Goal: Navigation & Orientation: Go to known website

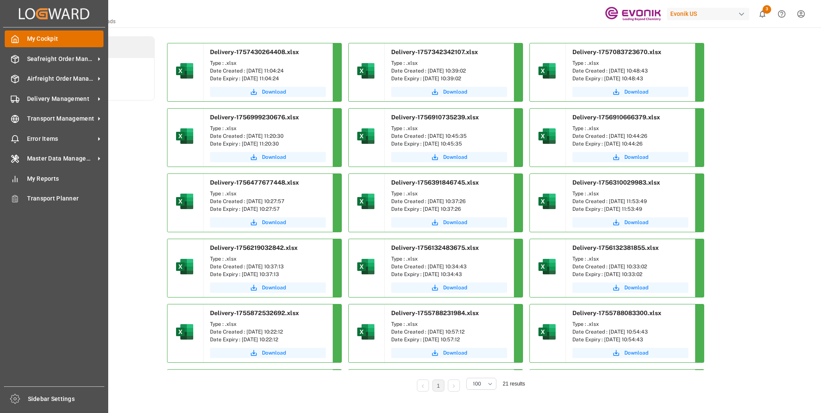
click at [8, 39] on div at bounding box center [12, 38] width 15 height 9
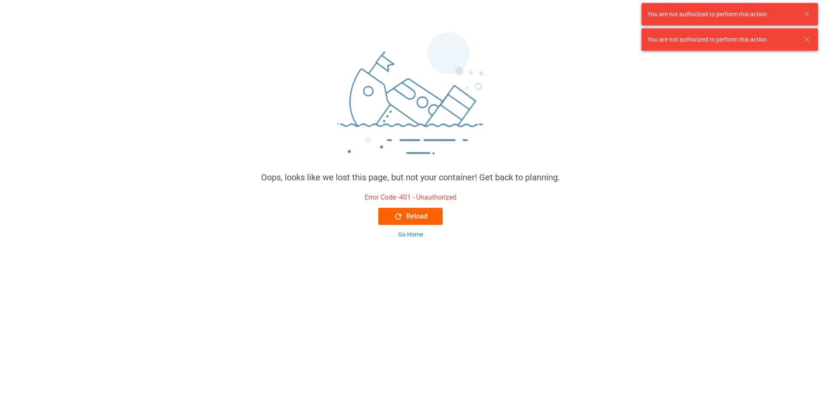
click at [412, 216] on div "Reload" at bounding box center [411, 216] width 34 height 10
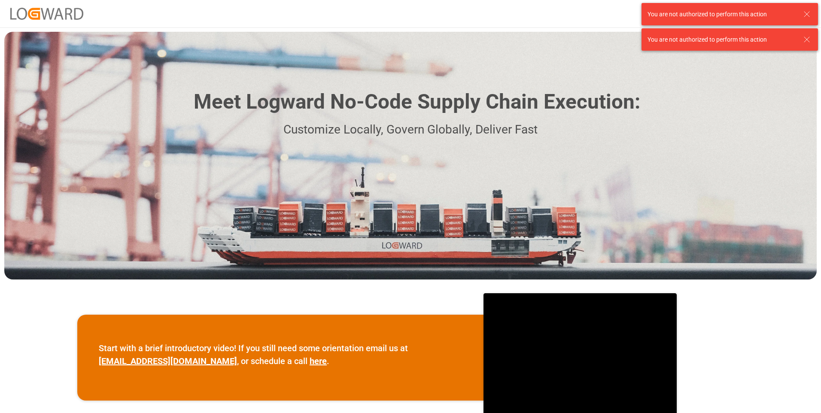
click at [807, 12] on icon at bounding box center [806, 14] width 10 height 10
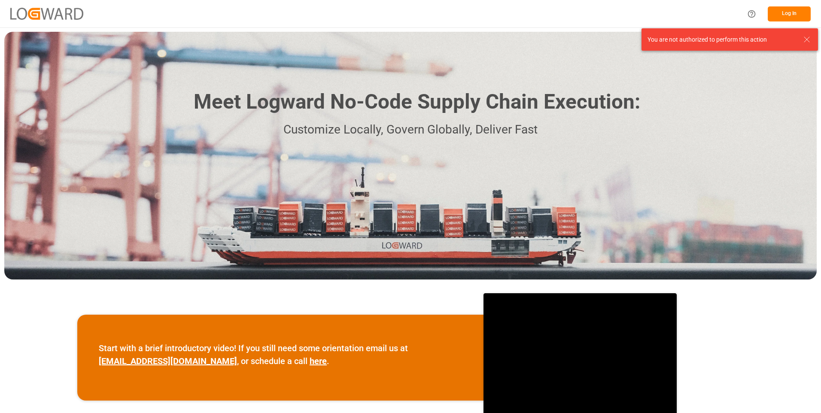
click at [809, 39] on div "Meet Logward No-Code Supply Chain Execution: Customize Locally, Govern Globally…" at bounding box center [410, 156] width 812 height 248
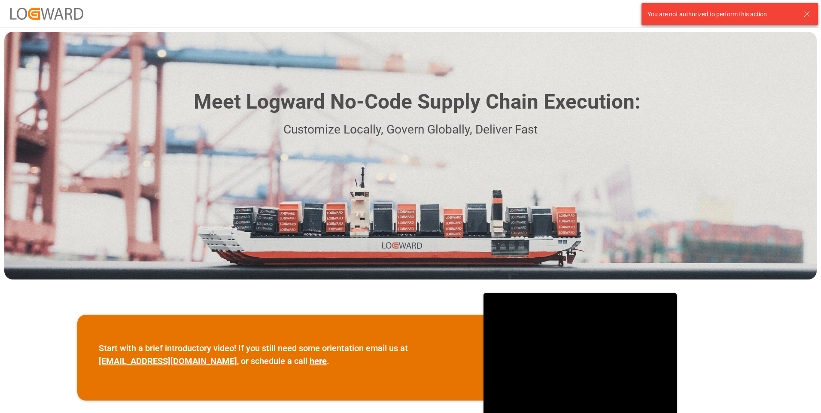
click at [807, 13] on icon at bounding box center [806, 14] width 10 height 10
